Goal: Book appointment/travel/reservation

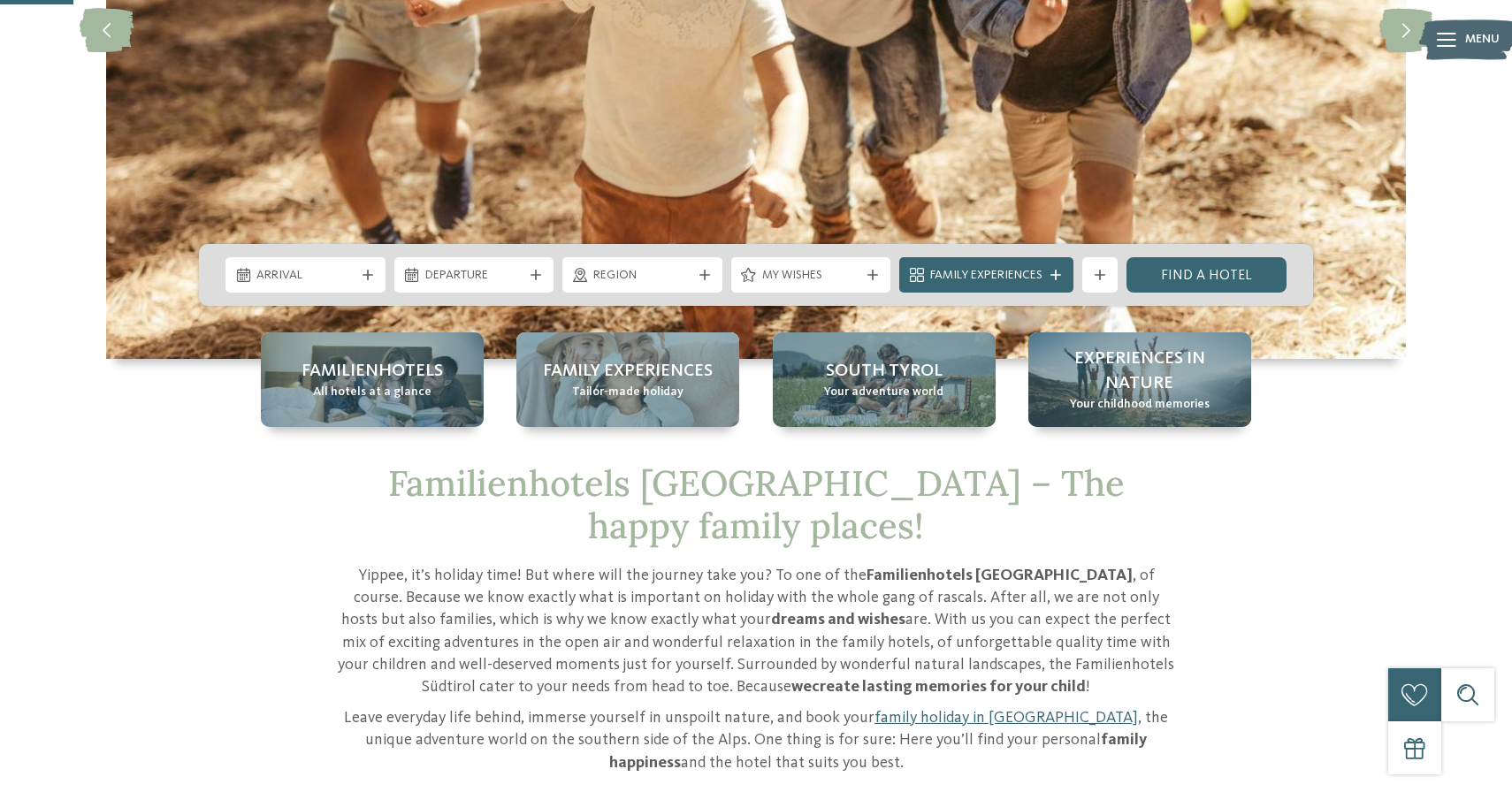
scroll to position [387, 0]
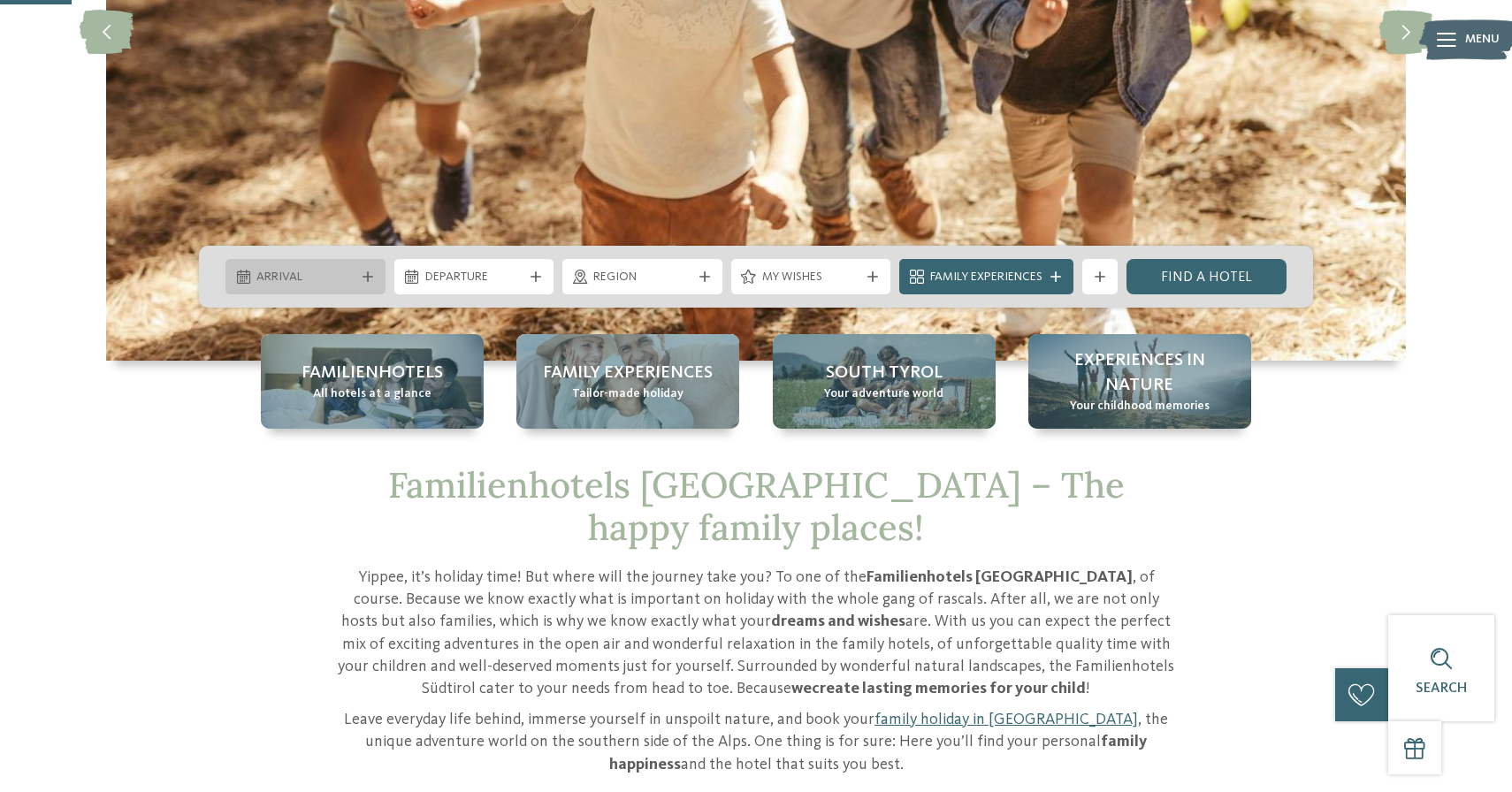
click at [371, 274] on icon at bounding box center [368, 277] width 11 height 11
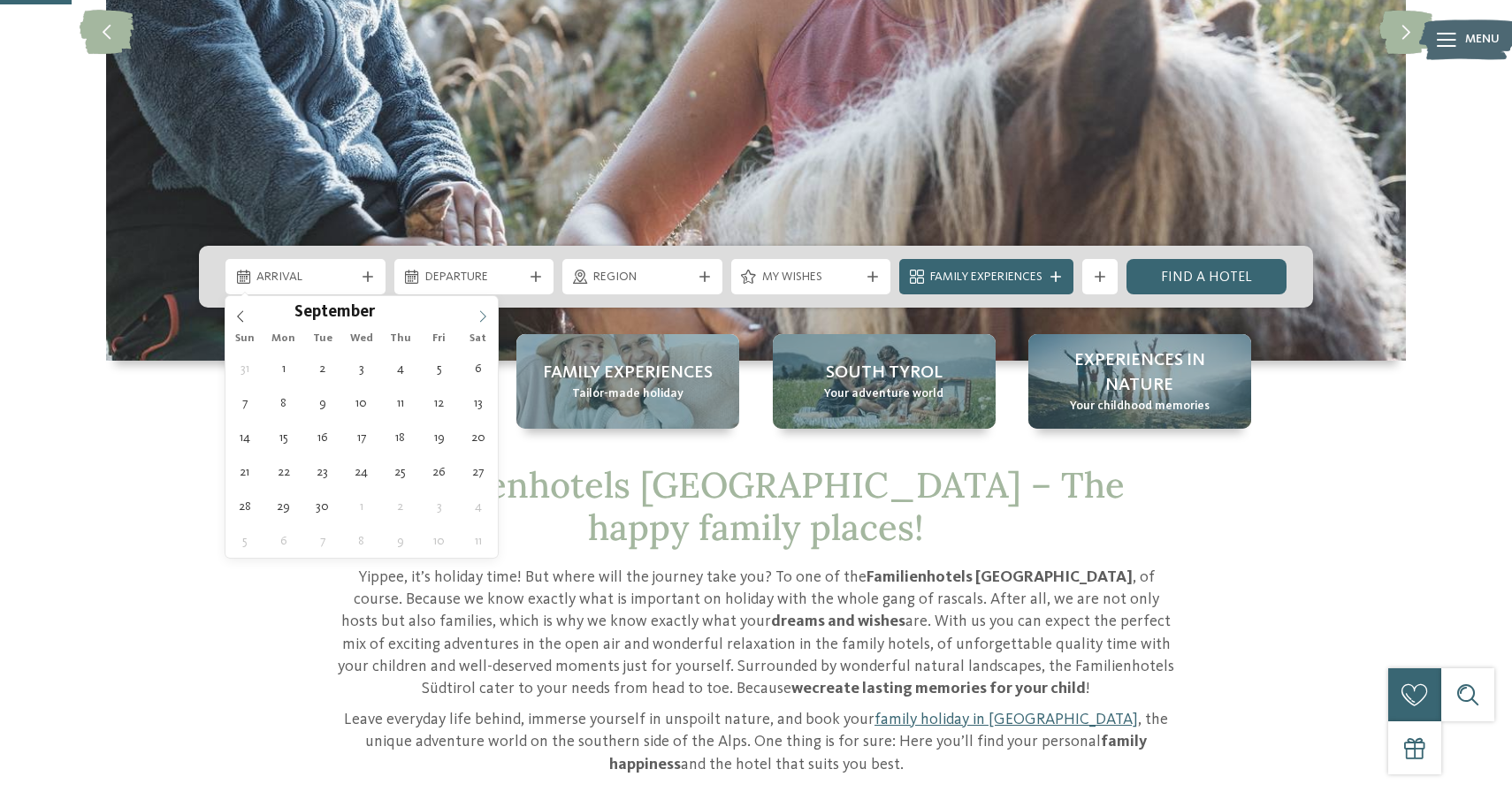
click at [487, 305] on span at bounding box center [482, 311] width 30 height 30
click at [487, 307] on span at bounding box center [482, 311] width 30 height 30
type div "20.10.2025"
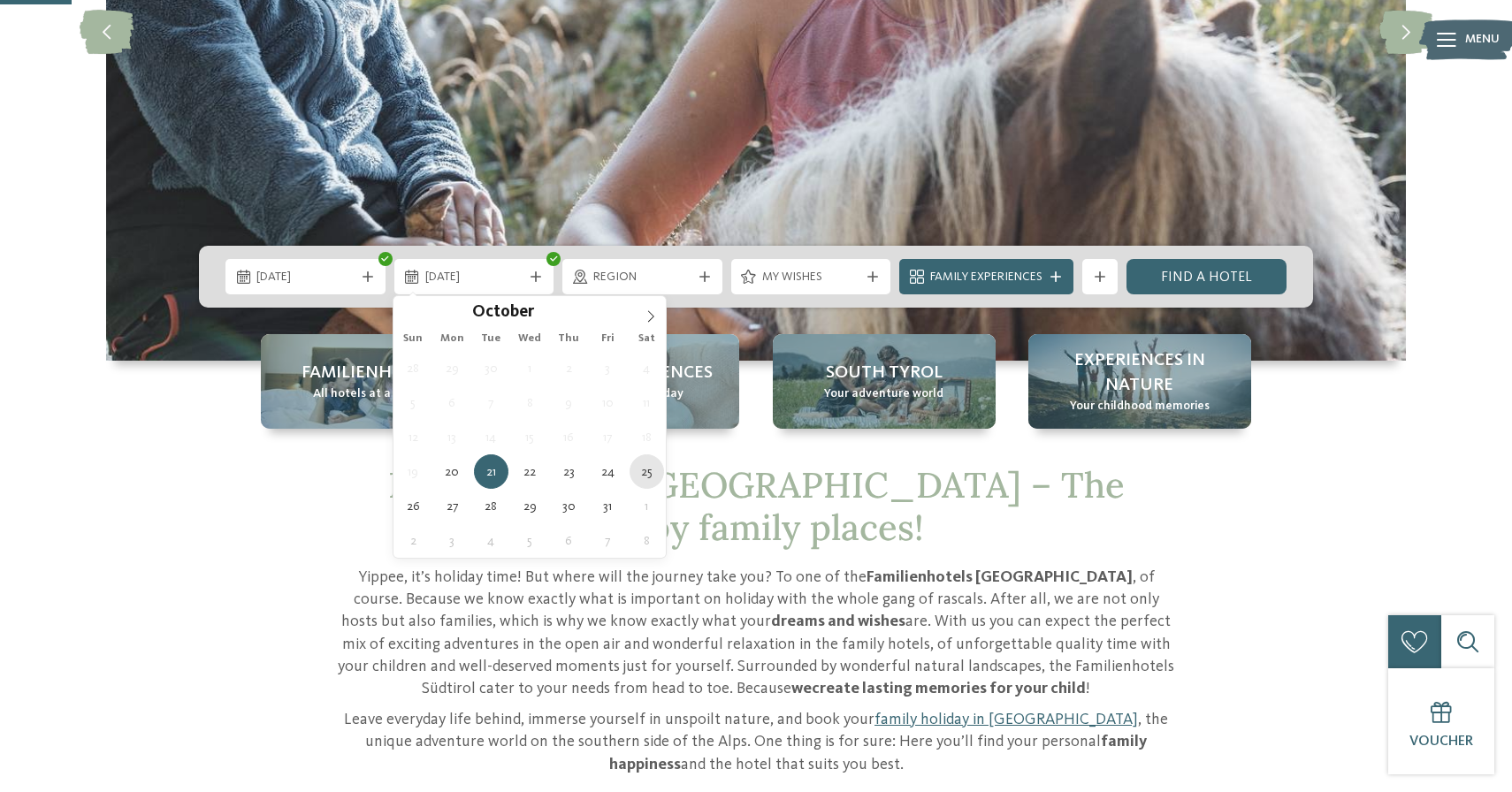
type div "25.10.2025"
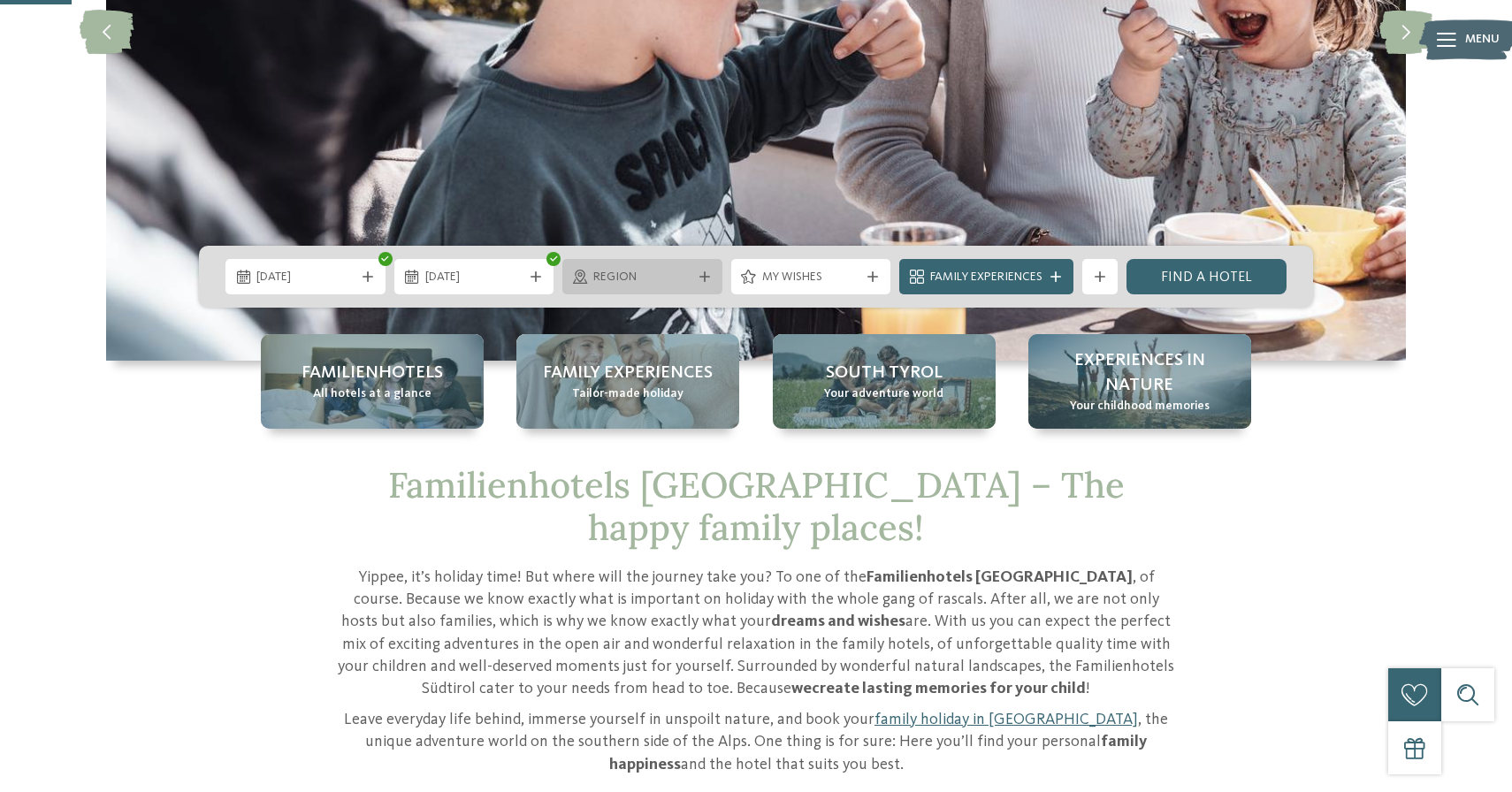
click at [700, 271] on icon at bounding box center [705, 277] width 11 height 11
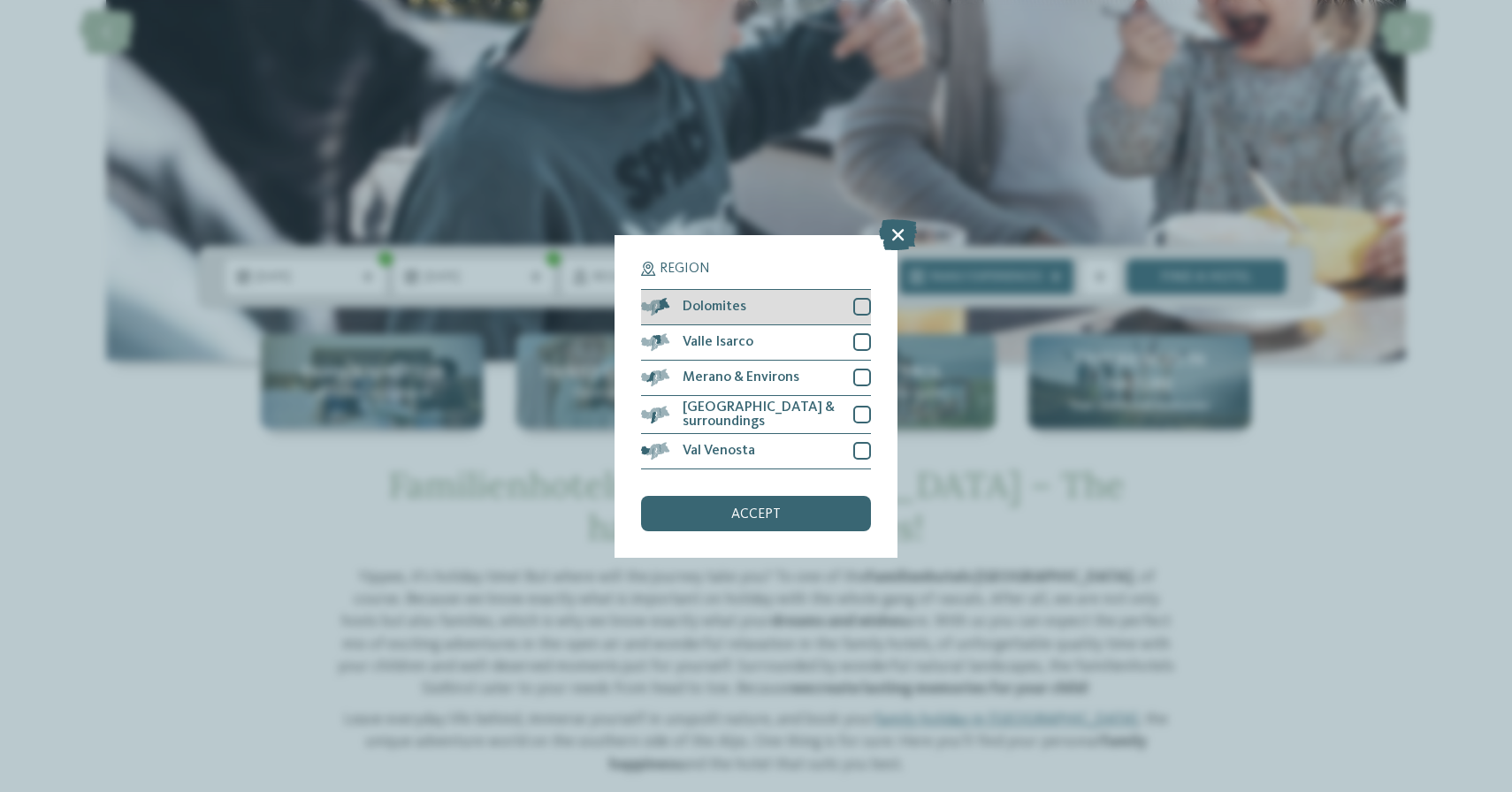
click at [758, 313] on div "Dolomites" at bounding box center [756, 307] width 230 height 36
click at [716, 509] on div "accept" at bounding box center [756, 513] width 230 height 36
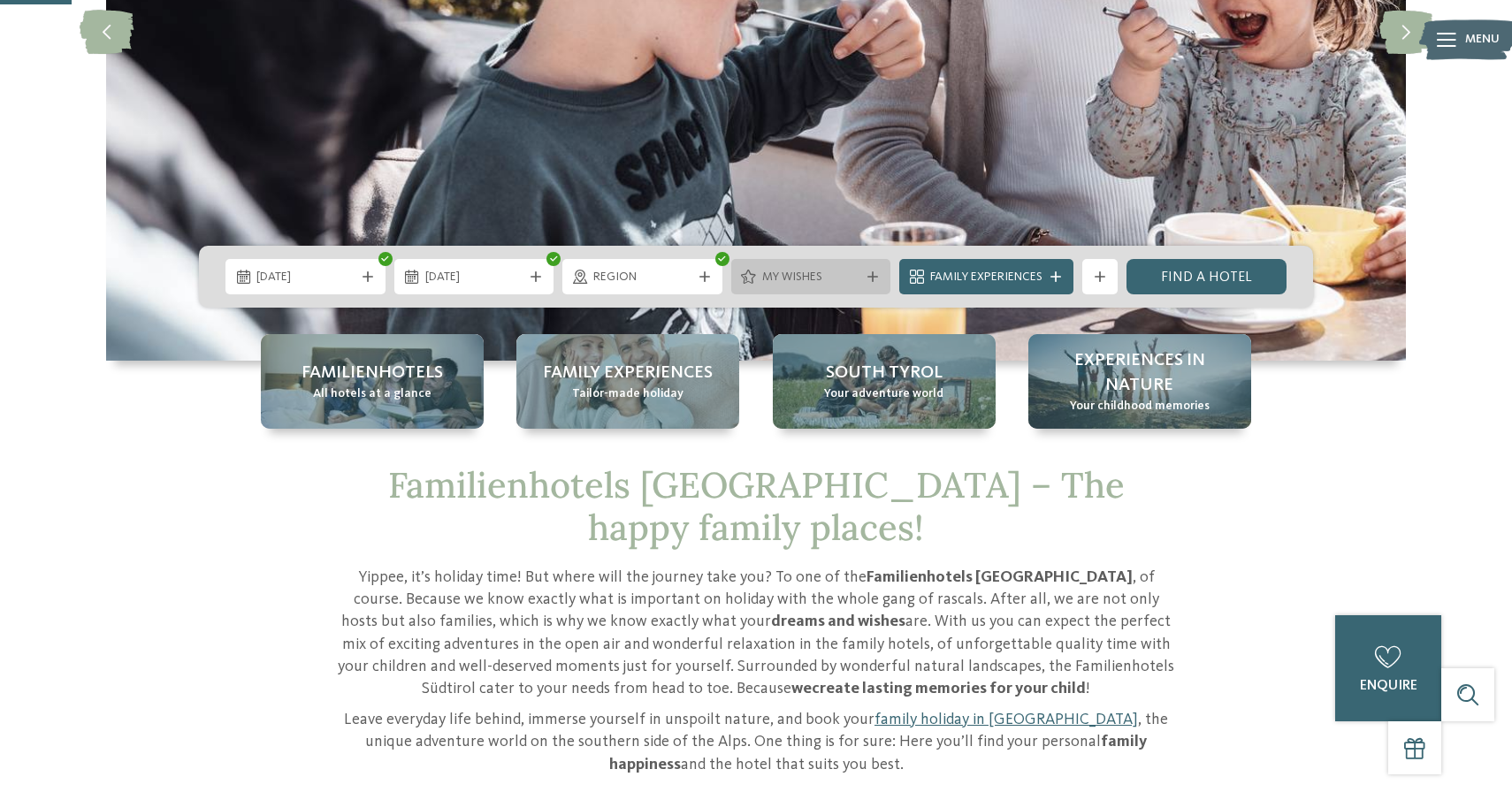
click at [867, 274] on icon at bounding box center [873, 277] width 11 height 11
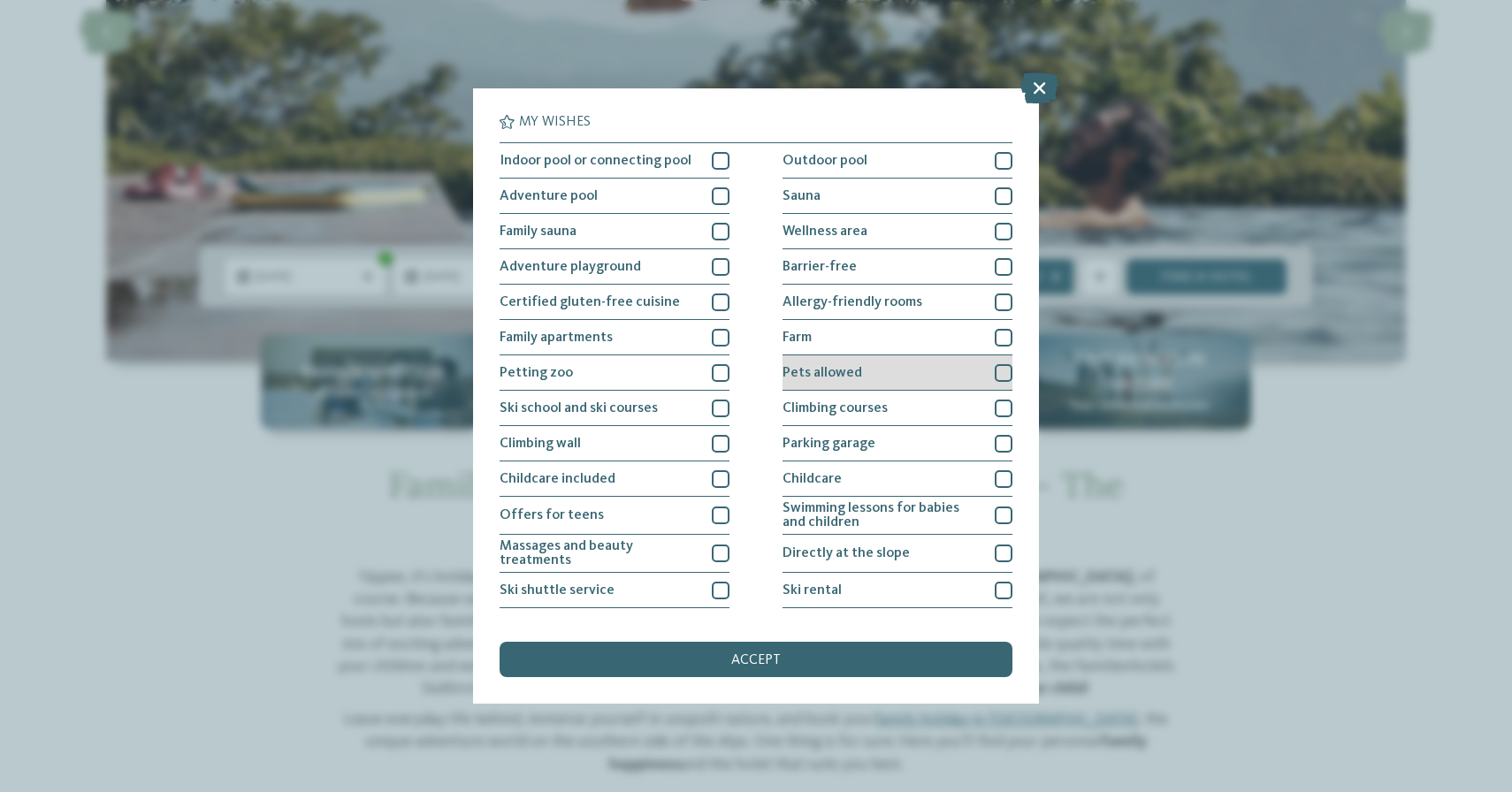
scroll to position [132, 0]
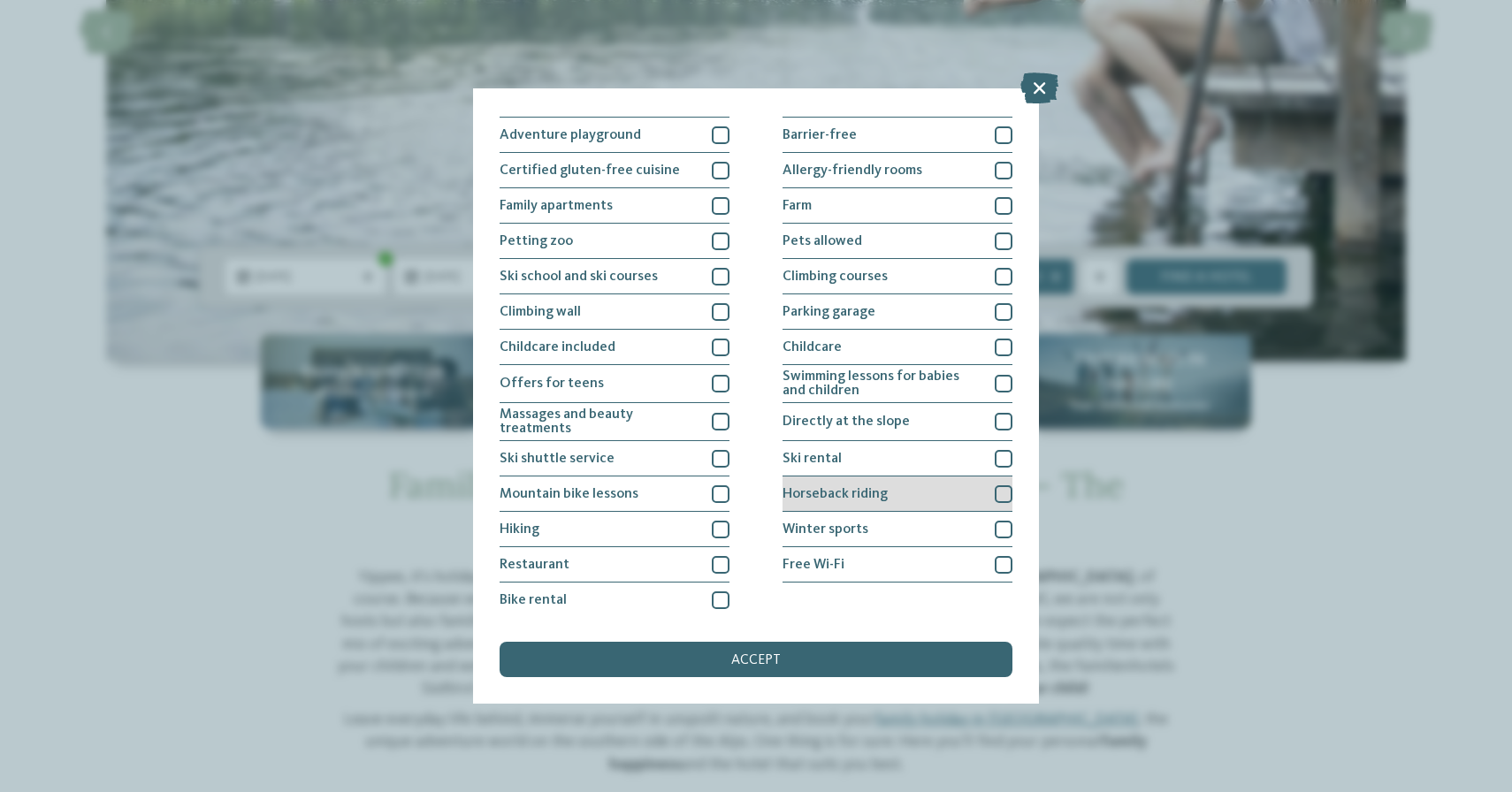
click at [1004, 493] on div at bounding box center [1003, 494] width 17 height 17
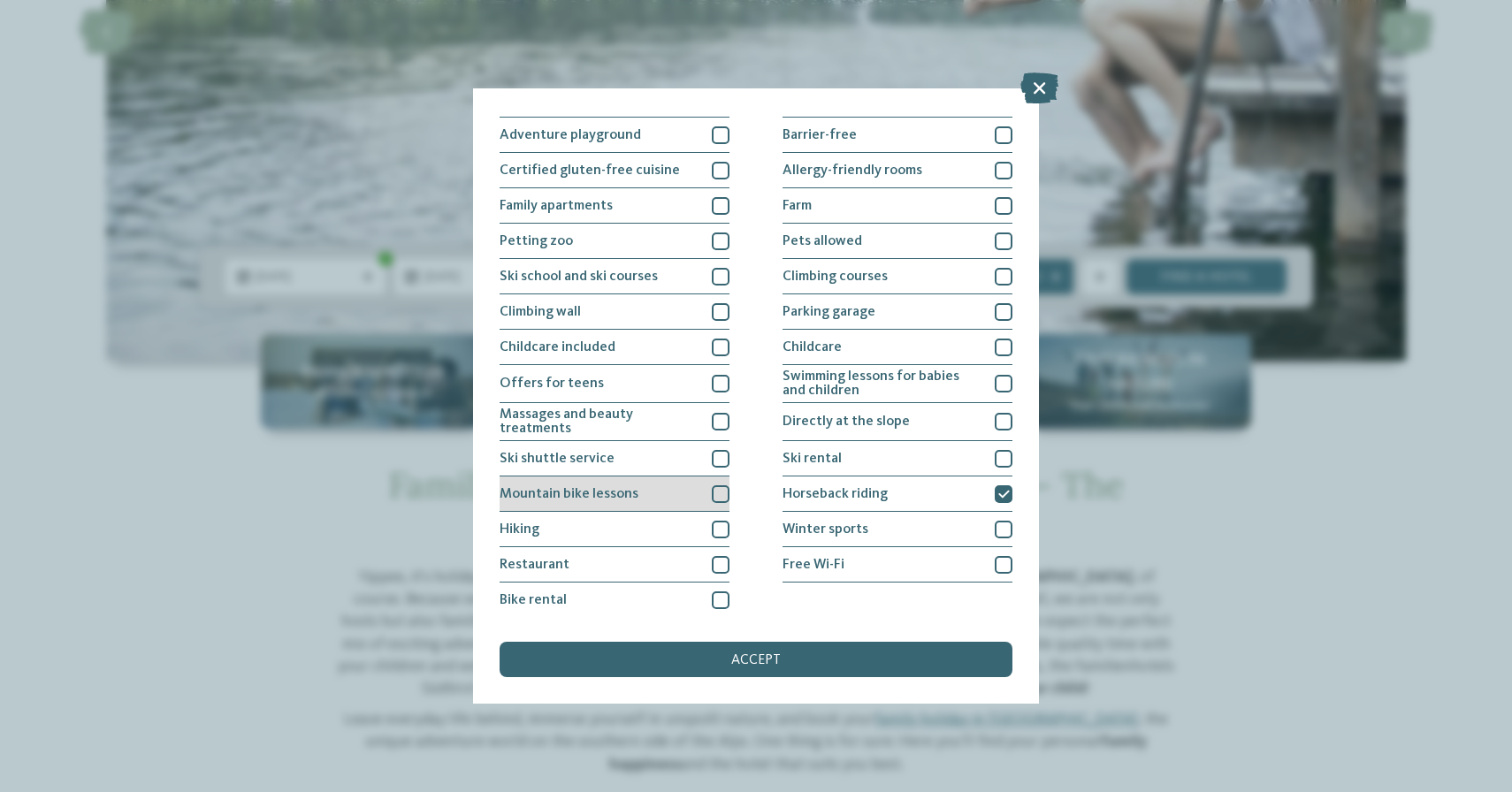
click at [683, 490] on div "Mountain bike lessons" at bounding box center [614, 494] width 230 height 36
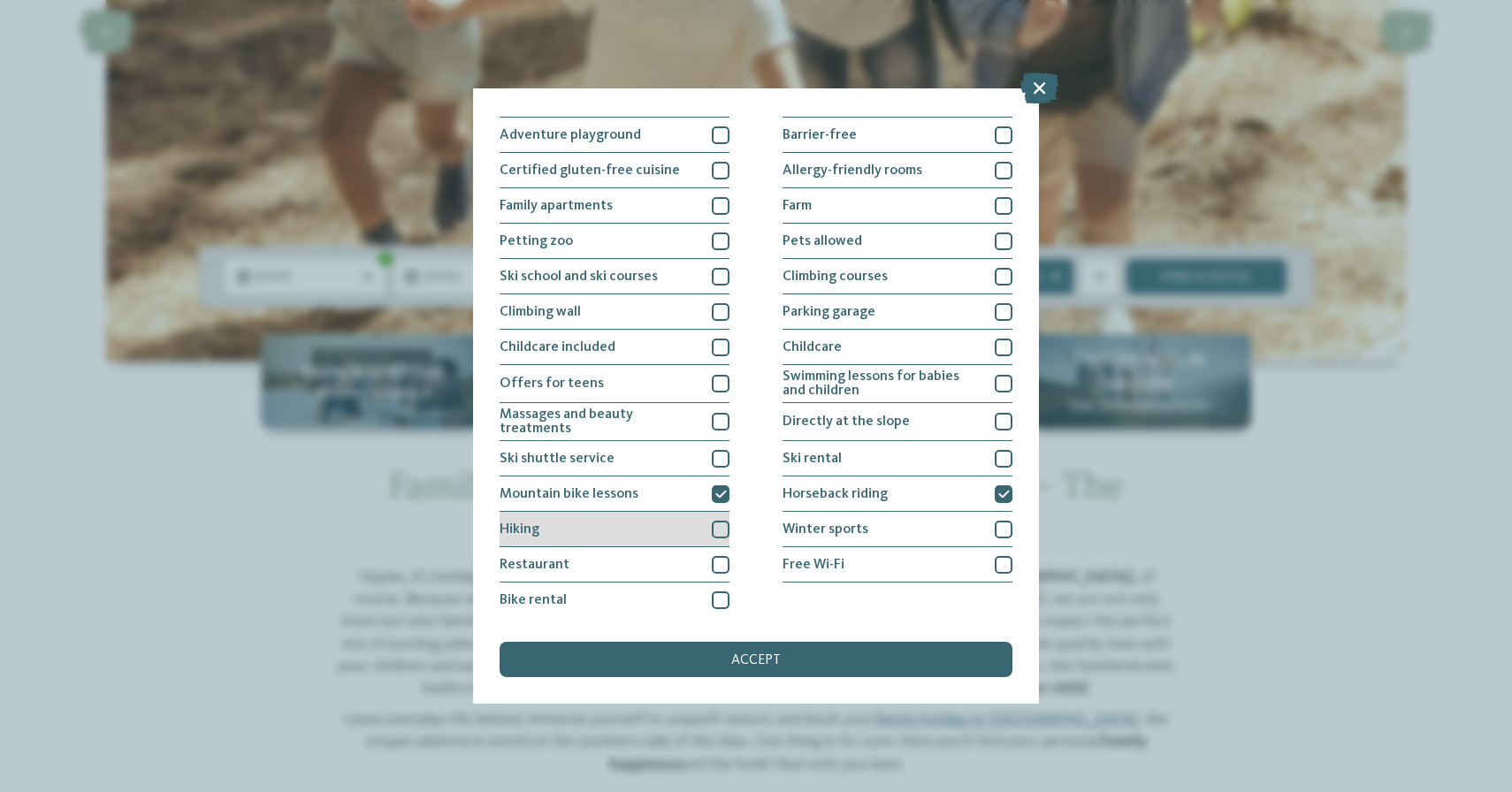
click at [726, 531] on div at bounding box center [720, 529] width 17 height 17
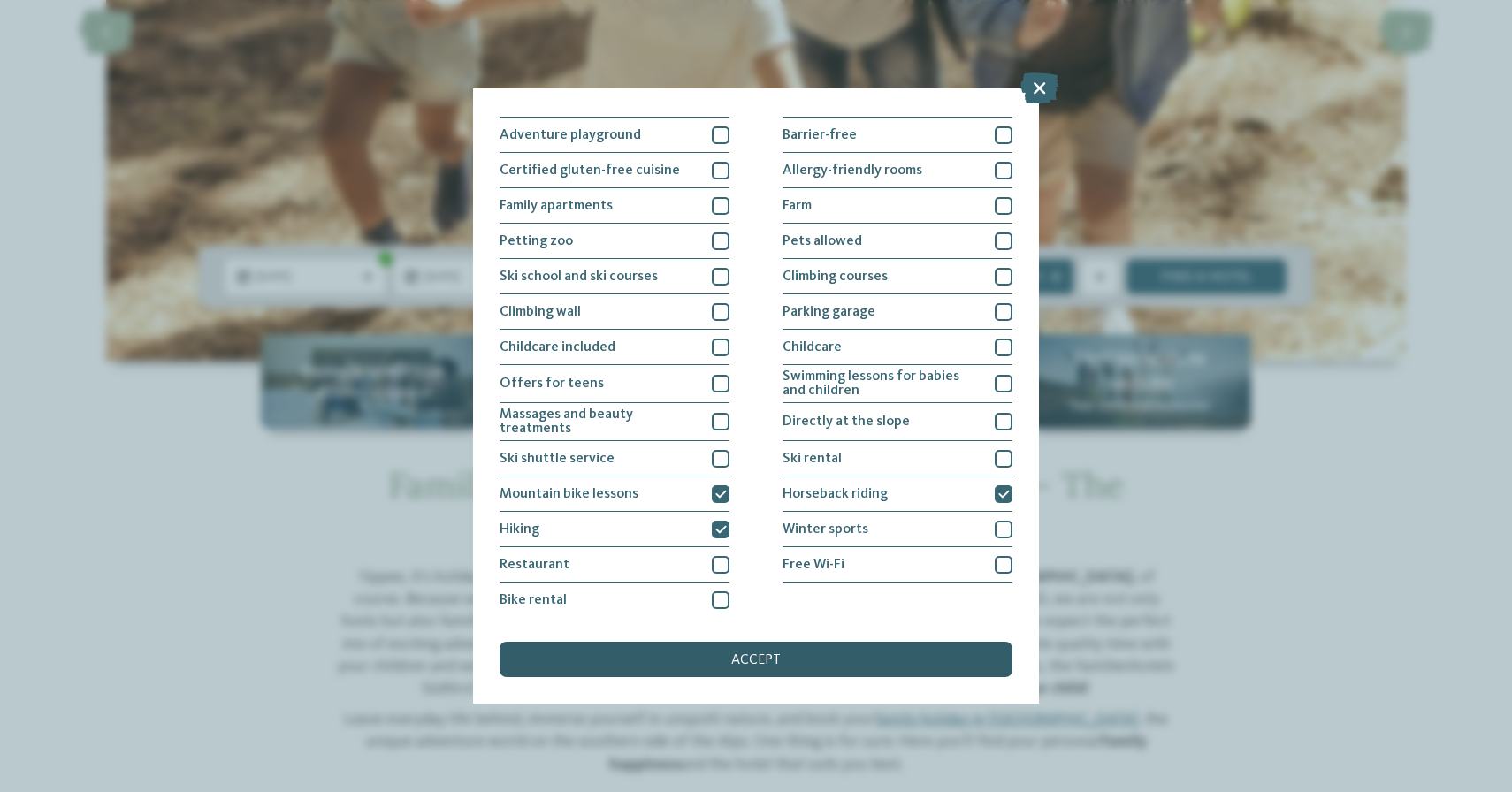
click at [728, 669] on div "accept" at bounding box center [756, 659] width 513 height 36
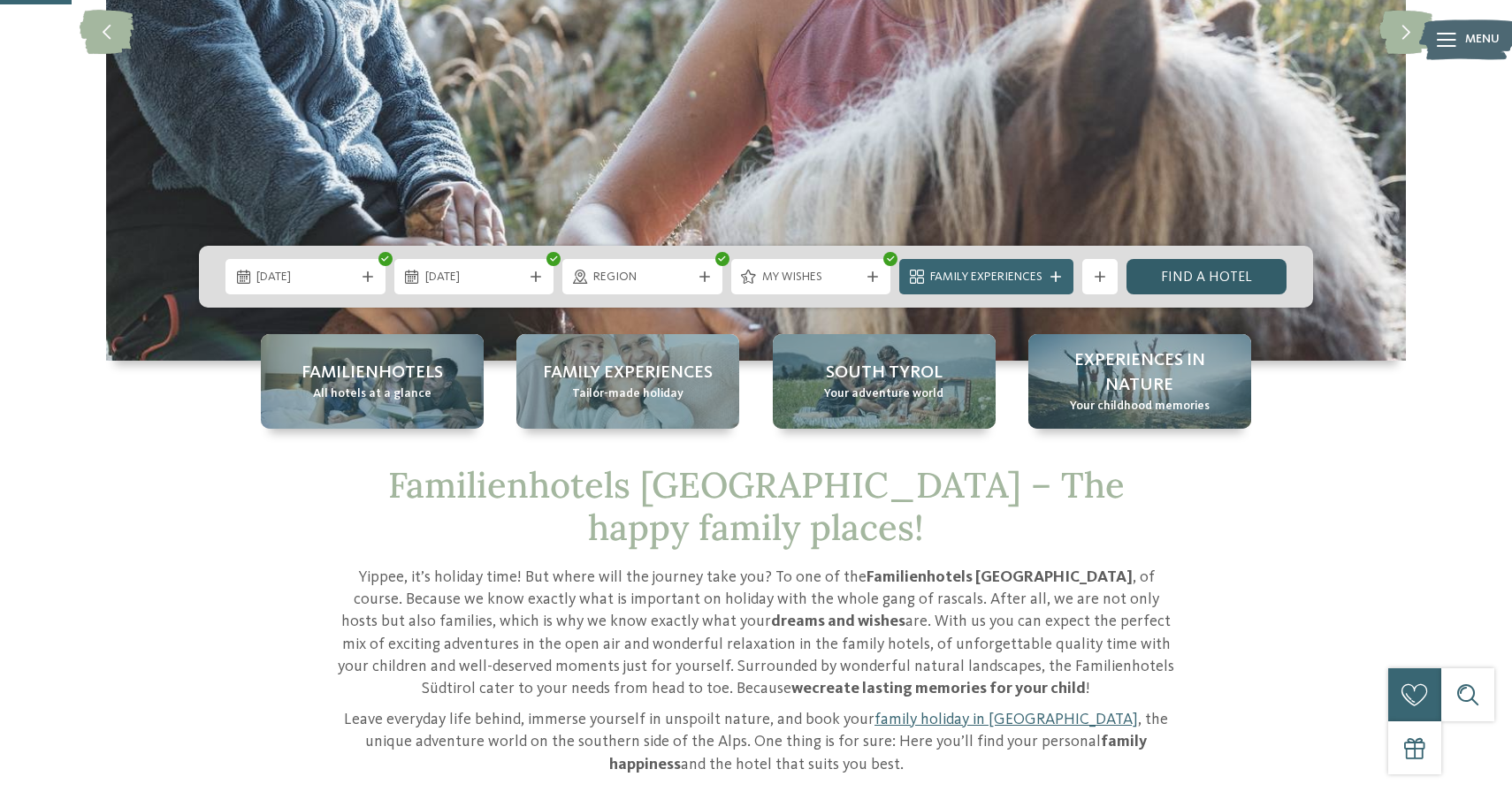
click at [1207, 277] on link "Find a hotel" at bounding box center [1207, 277] width 160 height 36
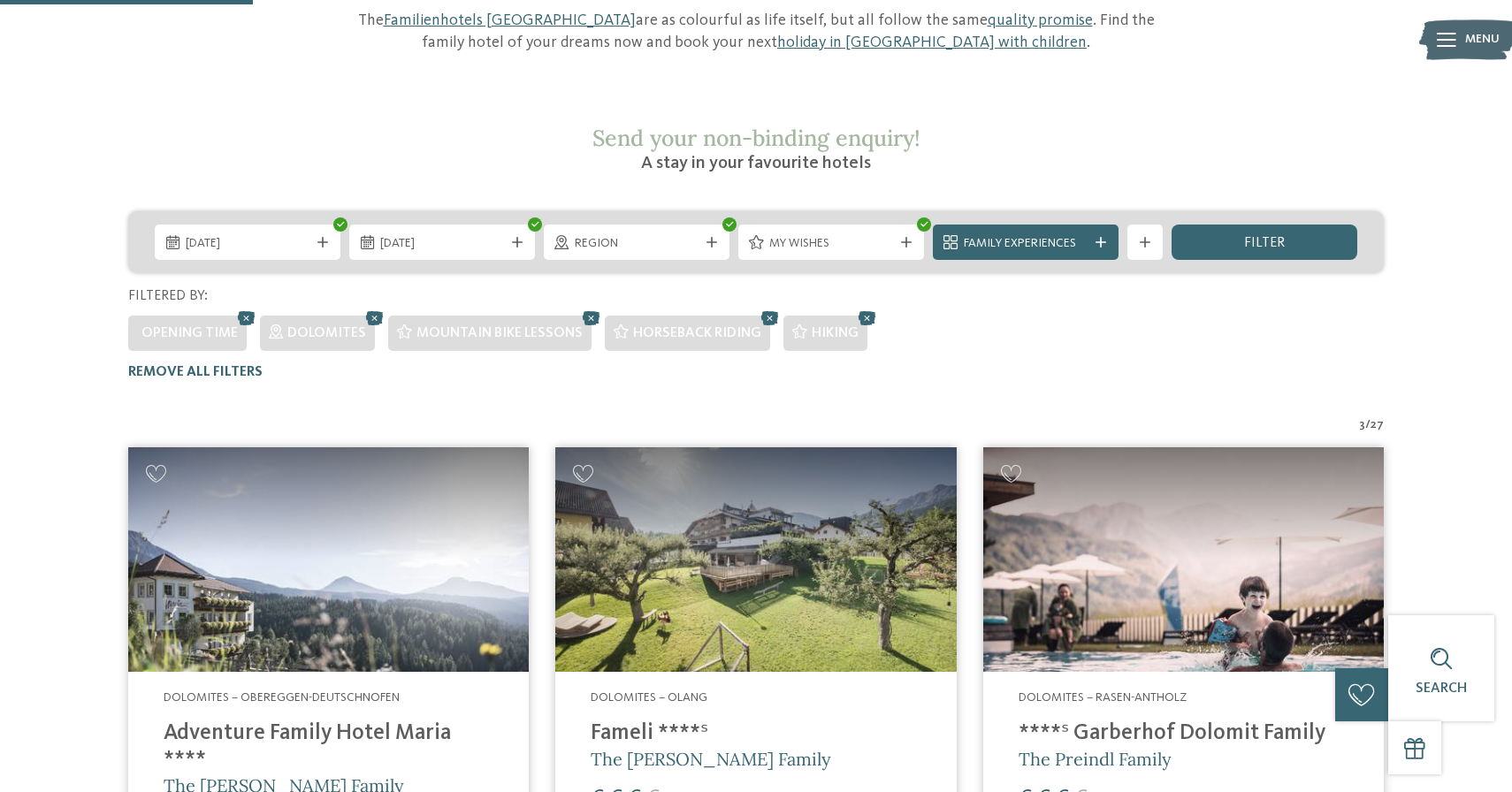
scroll to position [244, 0]
click at [1253, 236] on span "filter" at bounding box center [1264, 242] width 40 height 14
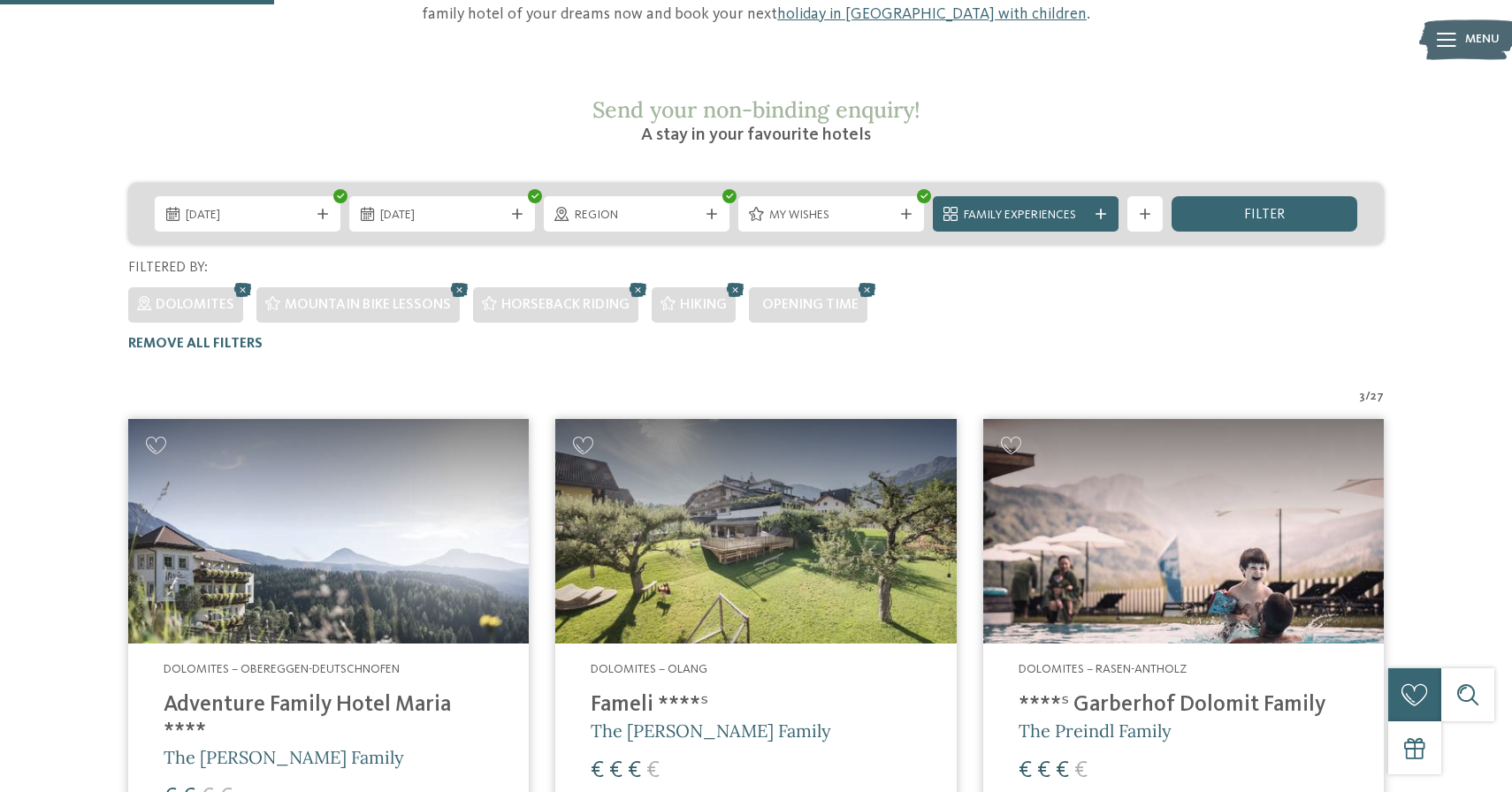
scroll to position [262, 0]
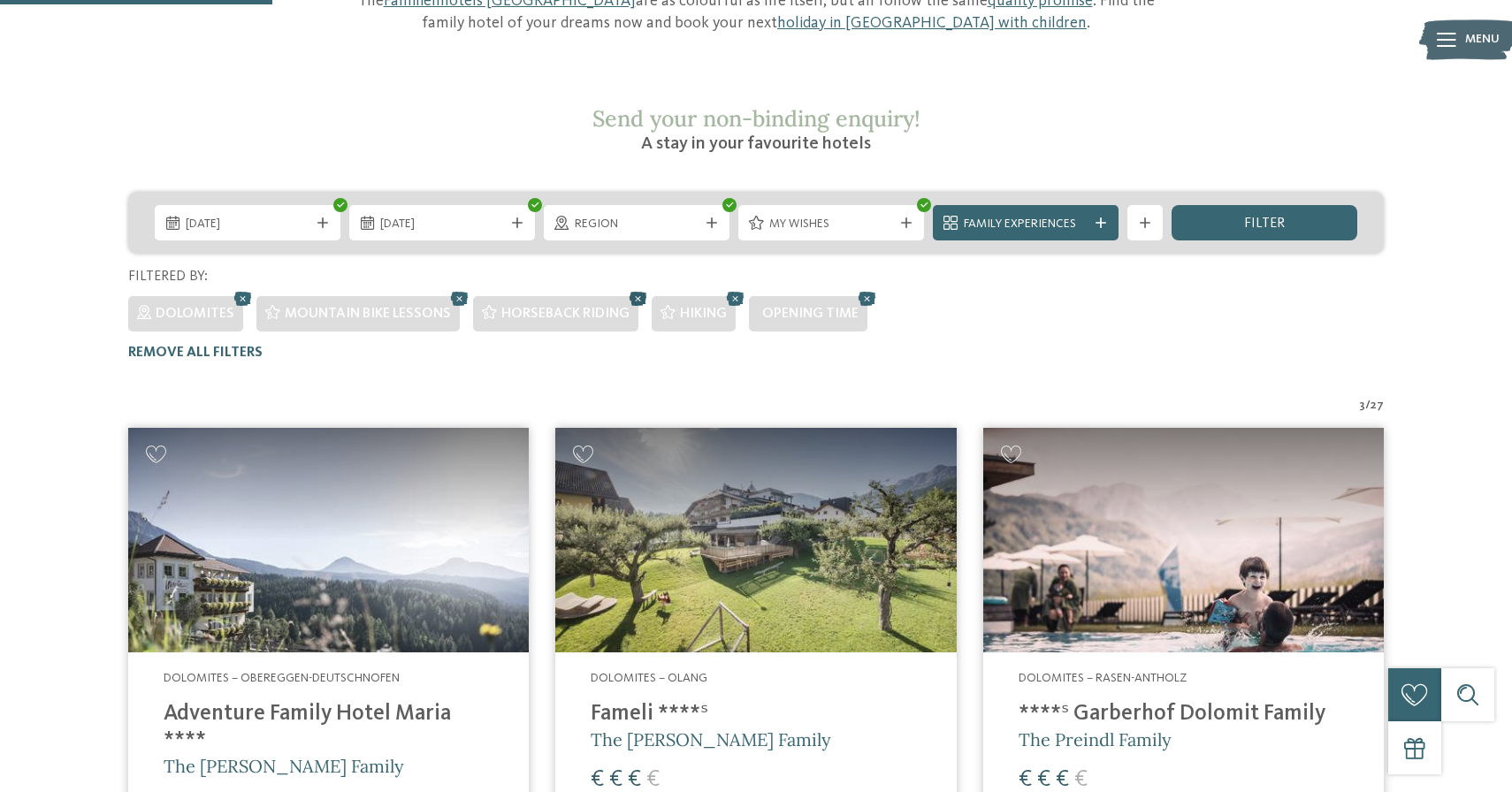
click at [635, 287] on icon at bounding box center [638, 298] width 27 height 23
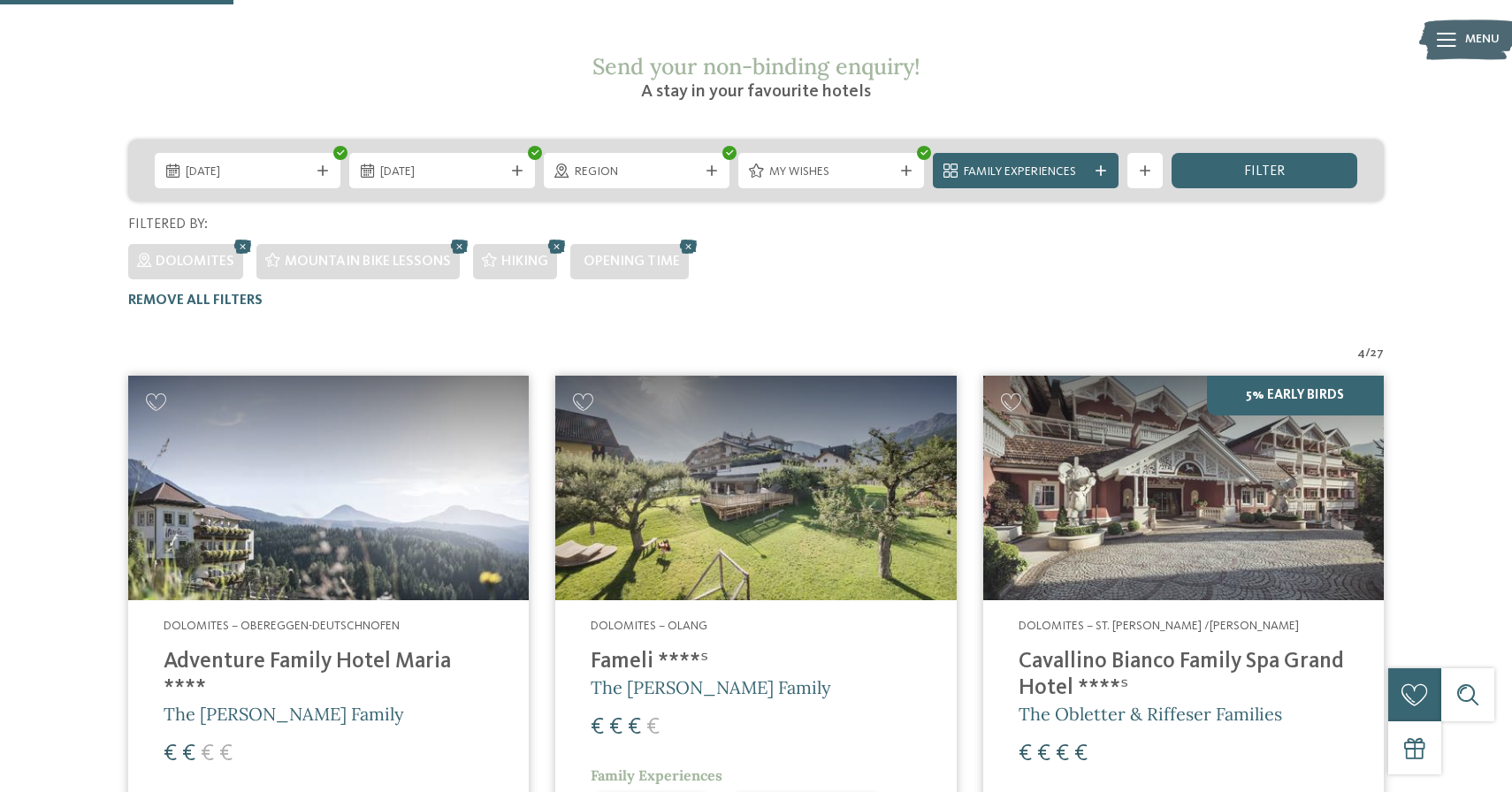
scroll to position [313, 0]
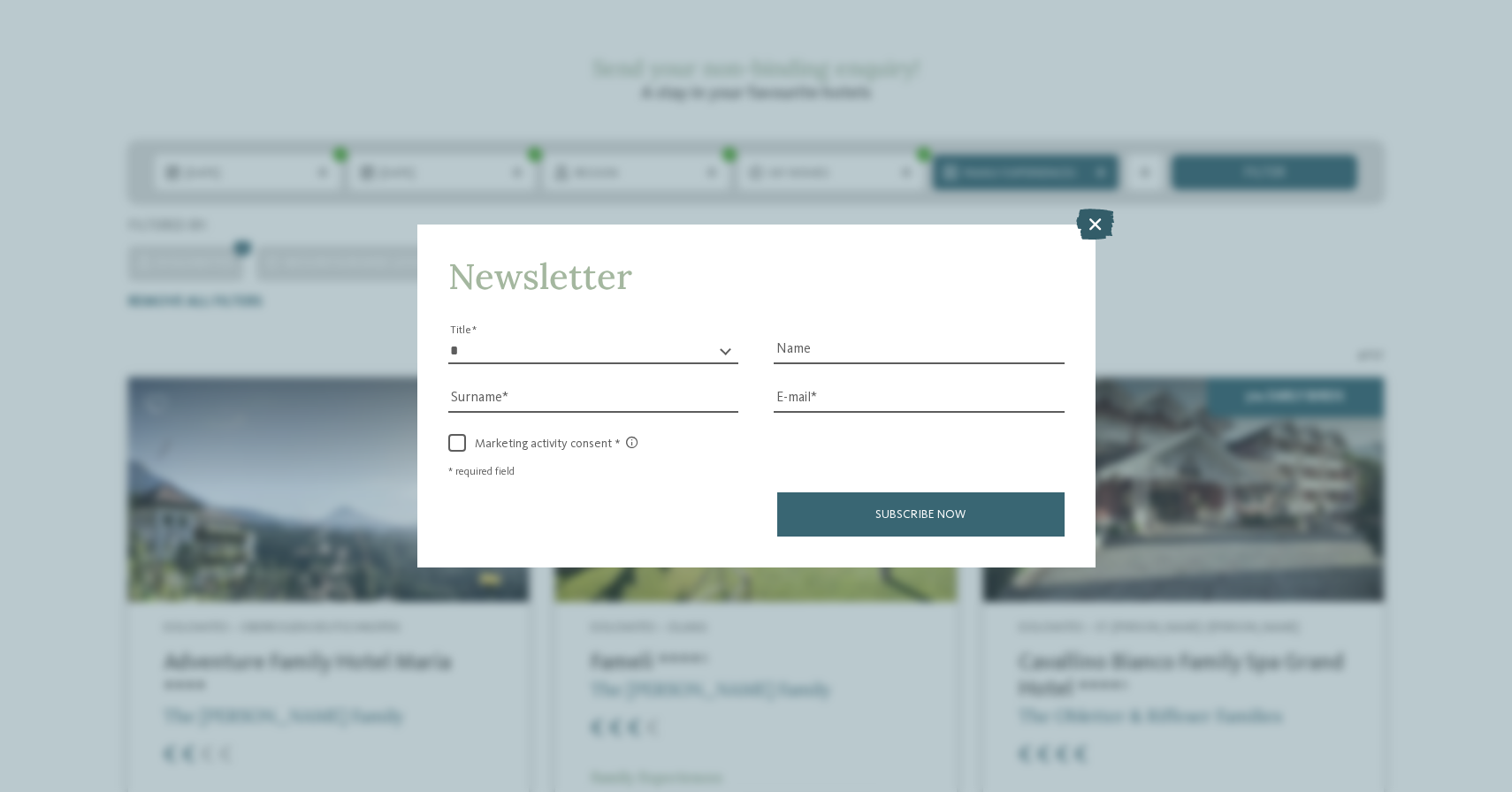
click at [1098, 223] on icon at bounding box center [1095, 224] width 38 height 31
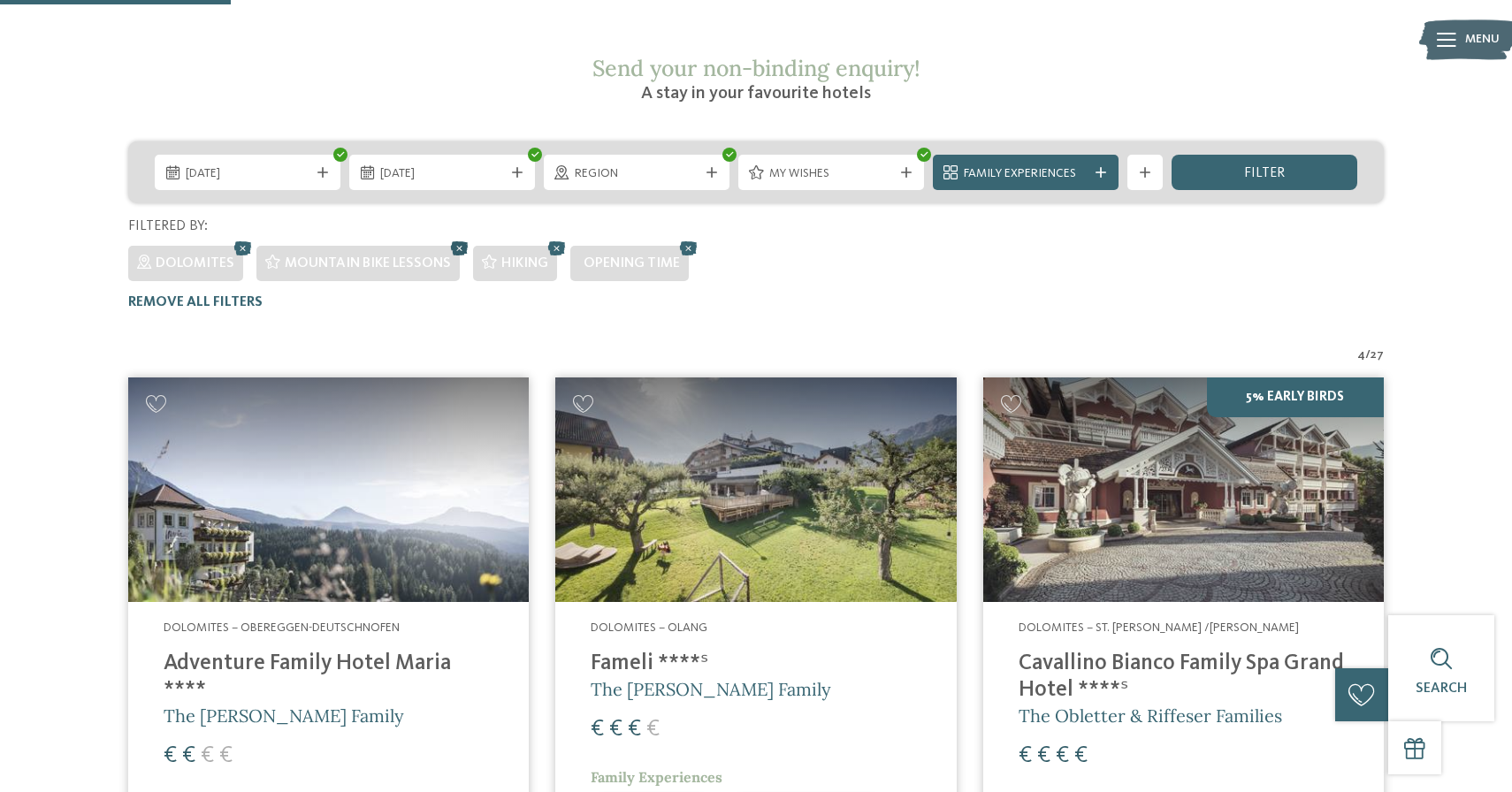
click at [455, 236] on icon at bounding box center [459, 248] width 27 height 23
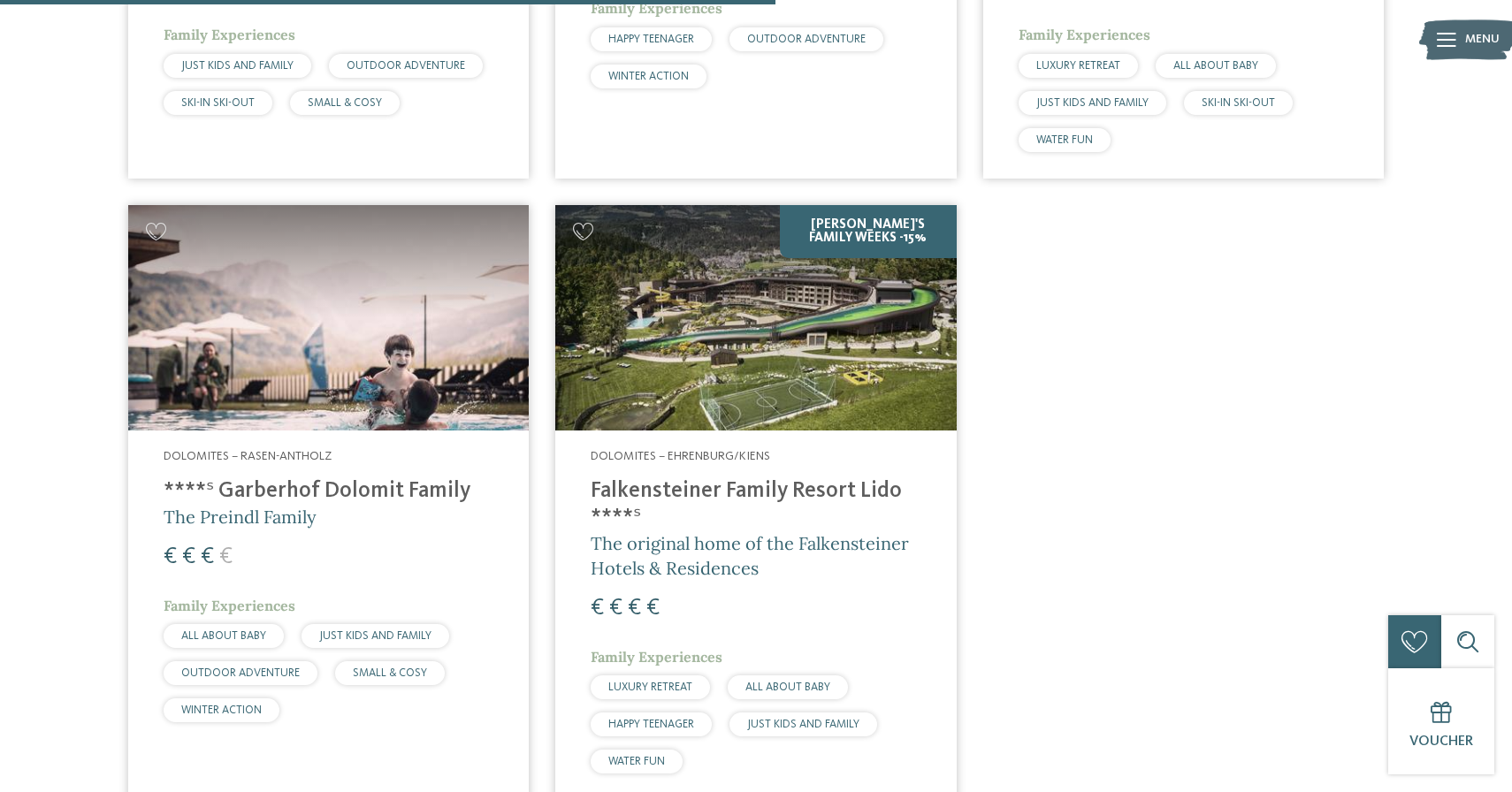
scroll to position [1084, 0]
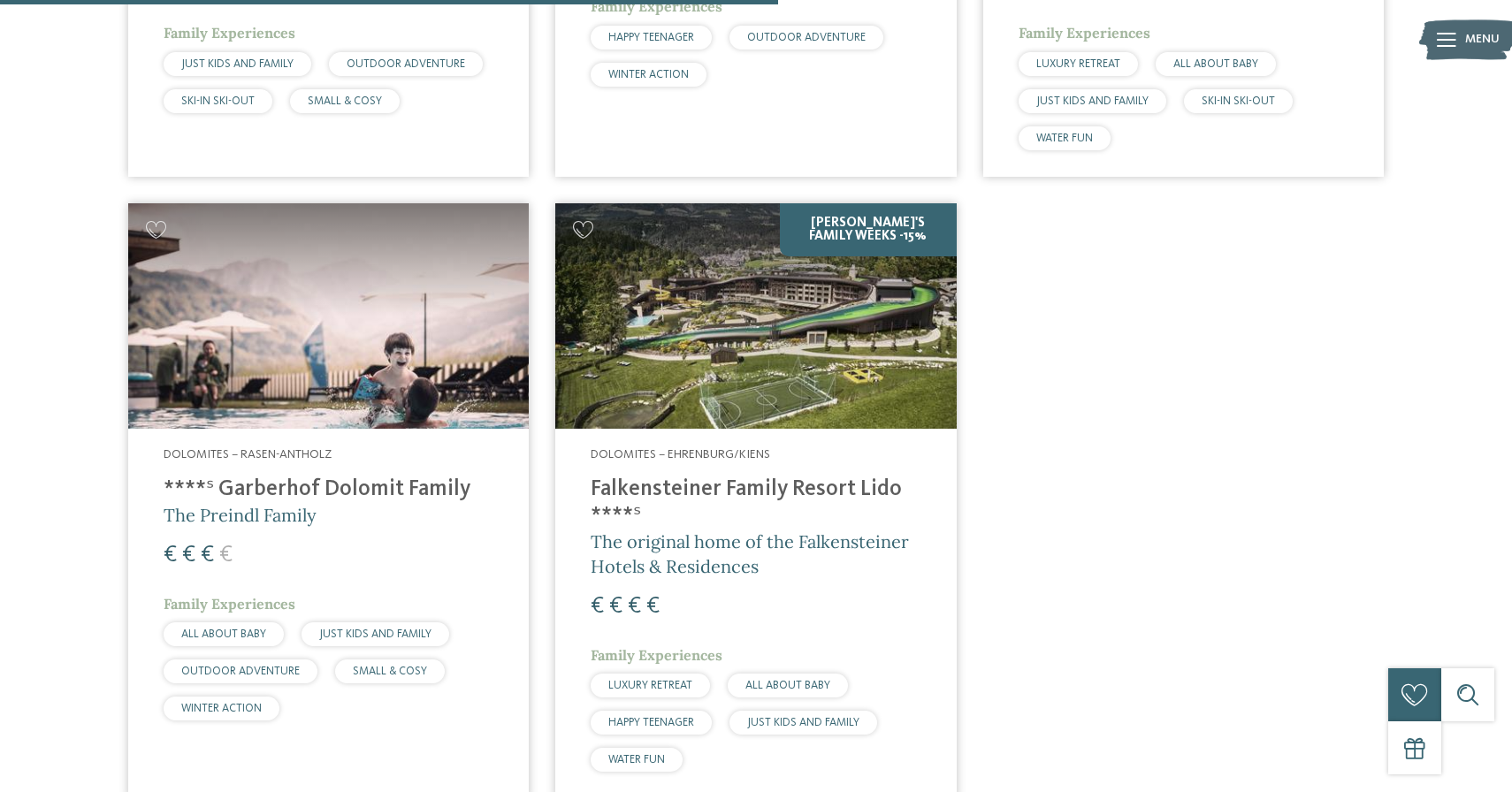
click at [733, 288] on img at bounding box center [756, 316] width 401 height 226
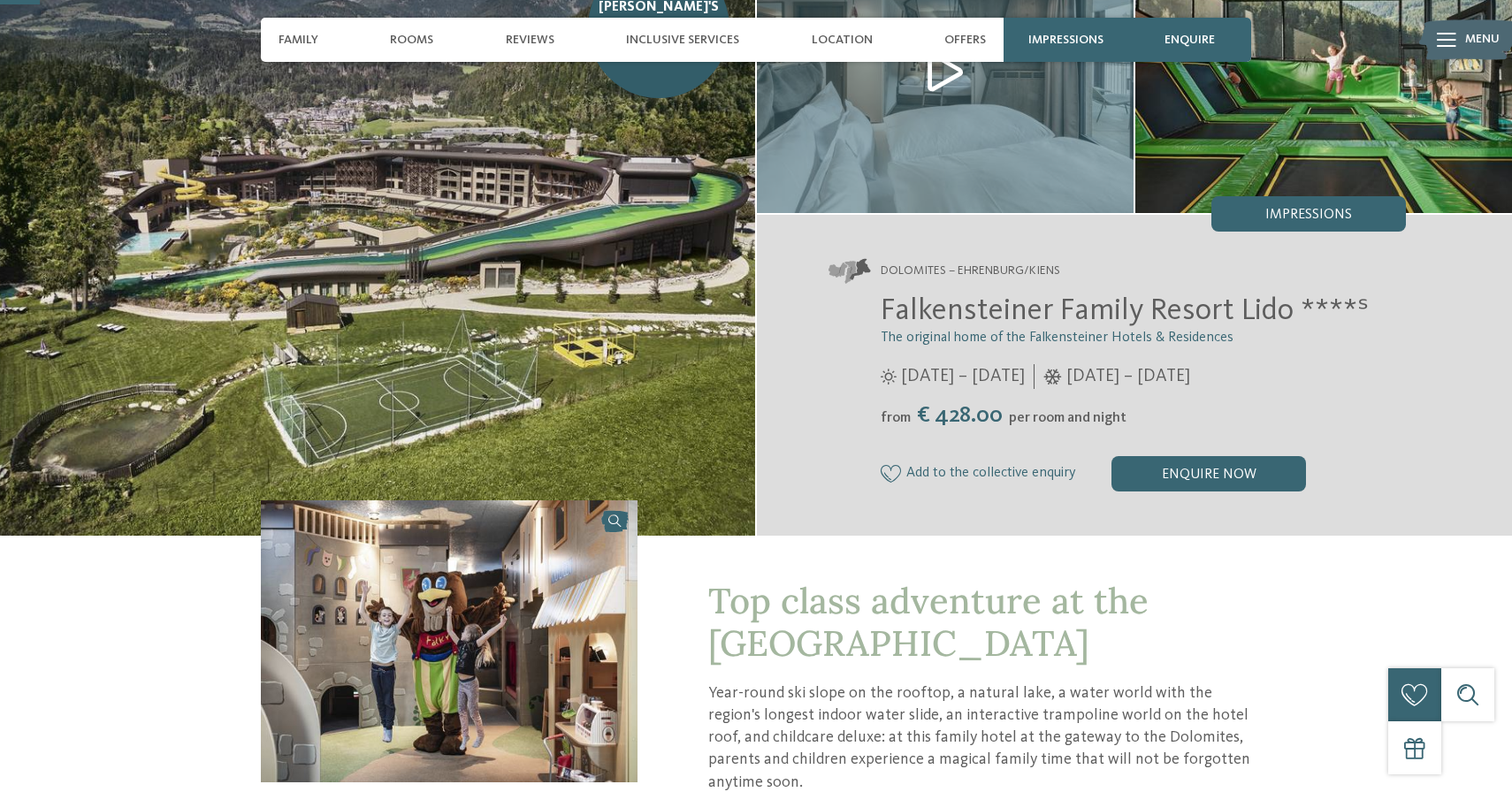
scroll to position [160, 0]
drag, startPoint x: 887, startPoint y: 313, endPoint x: 1297, endPoint y: 322, distance: 410.1
click at [1297, 322] on span "Falkensteiner Family Resort Lido ****ˢ" at bounding box center [1125, 310] width 488 height 31
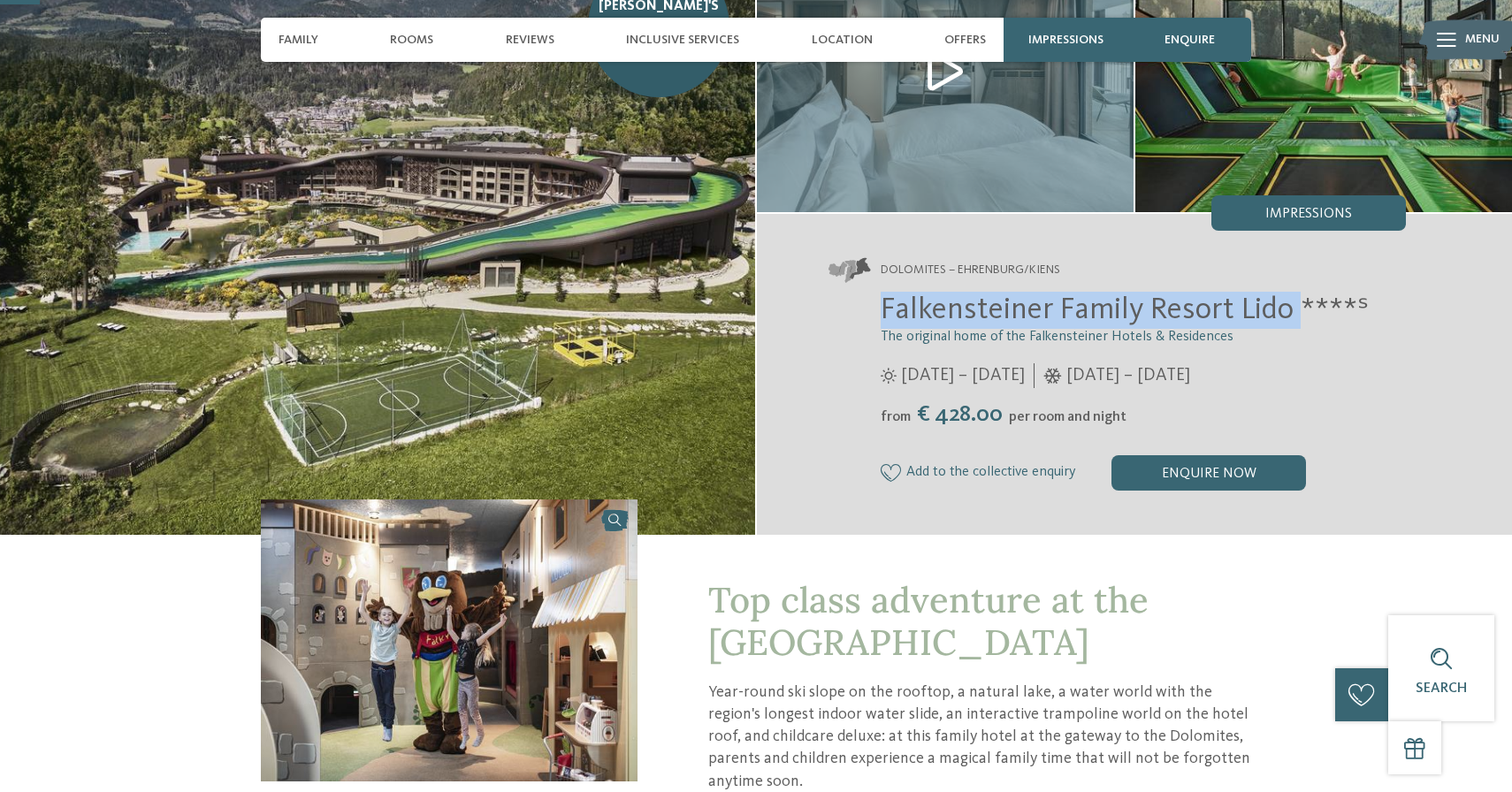
copy span "Falkensteiner Family Resort Lido"
